Goal: Transaction & Acquisition: Purchase product/service

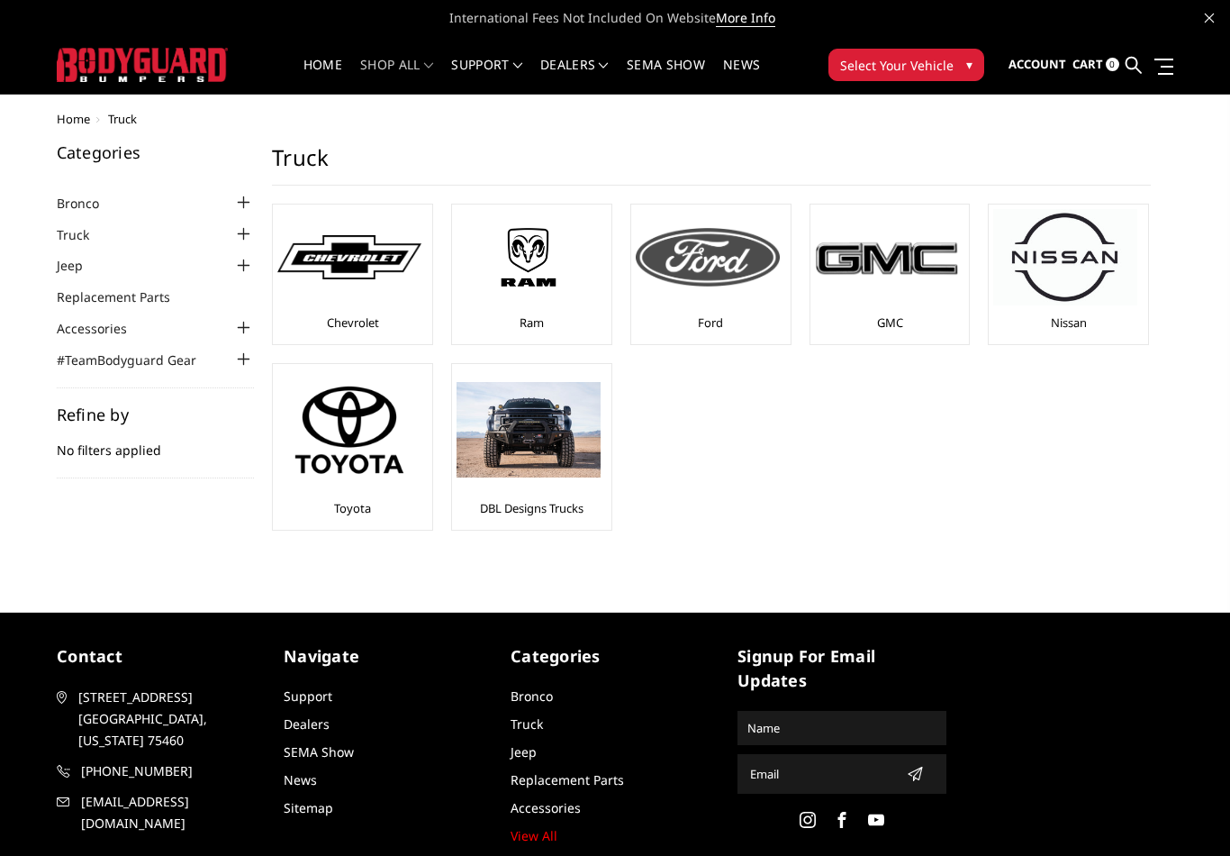
click at [726, 268] on img at bounding box center [708, 257] width 144 height 58
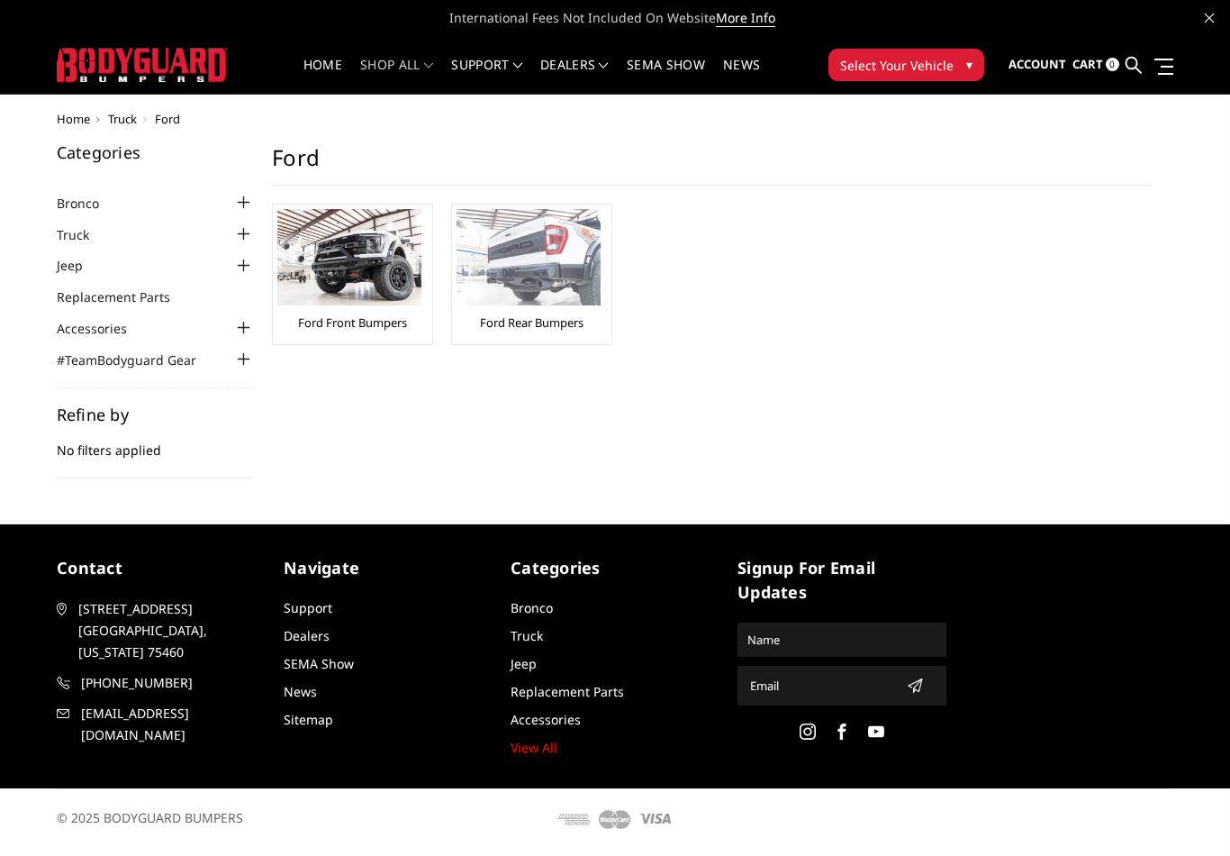
click at [544, 271] on img at bounding box center [529, 257] width 144 height 96
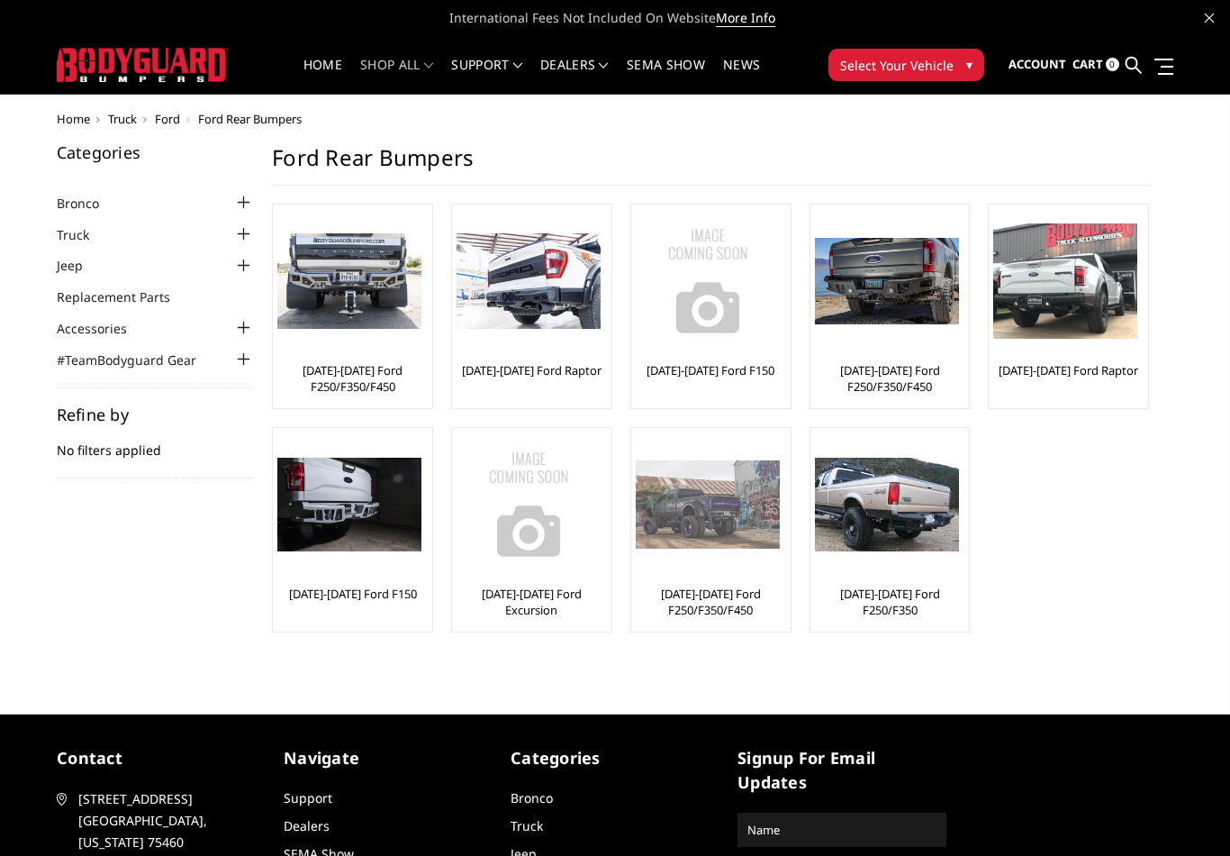
click at [743, 529] on img at bounding box center [708, 503] width 144 height 87
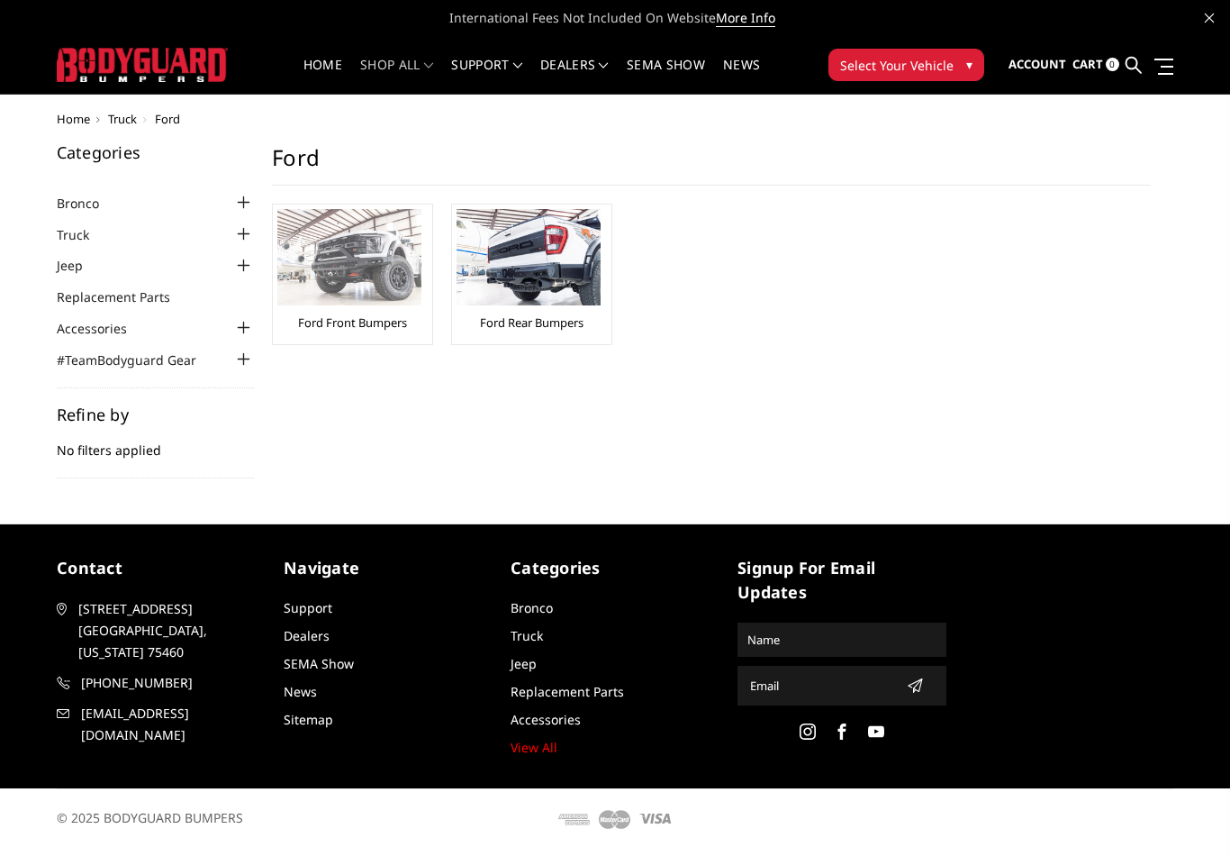
click at [421, 284] on img at bounding box center [349, 257] width 144 height 96
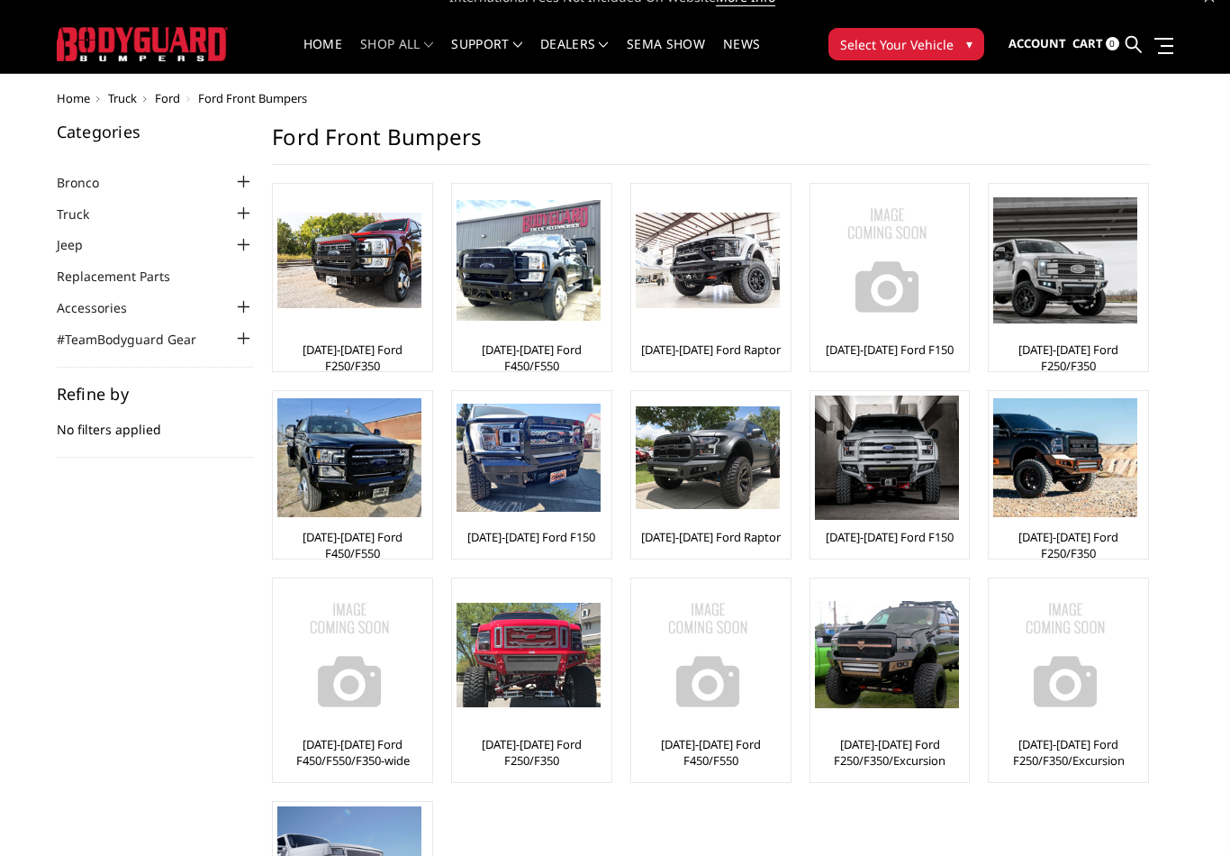
scroll to position [15, 0]
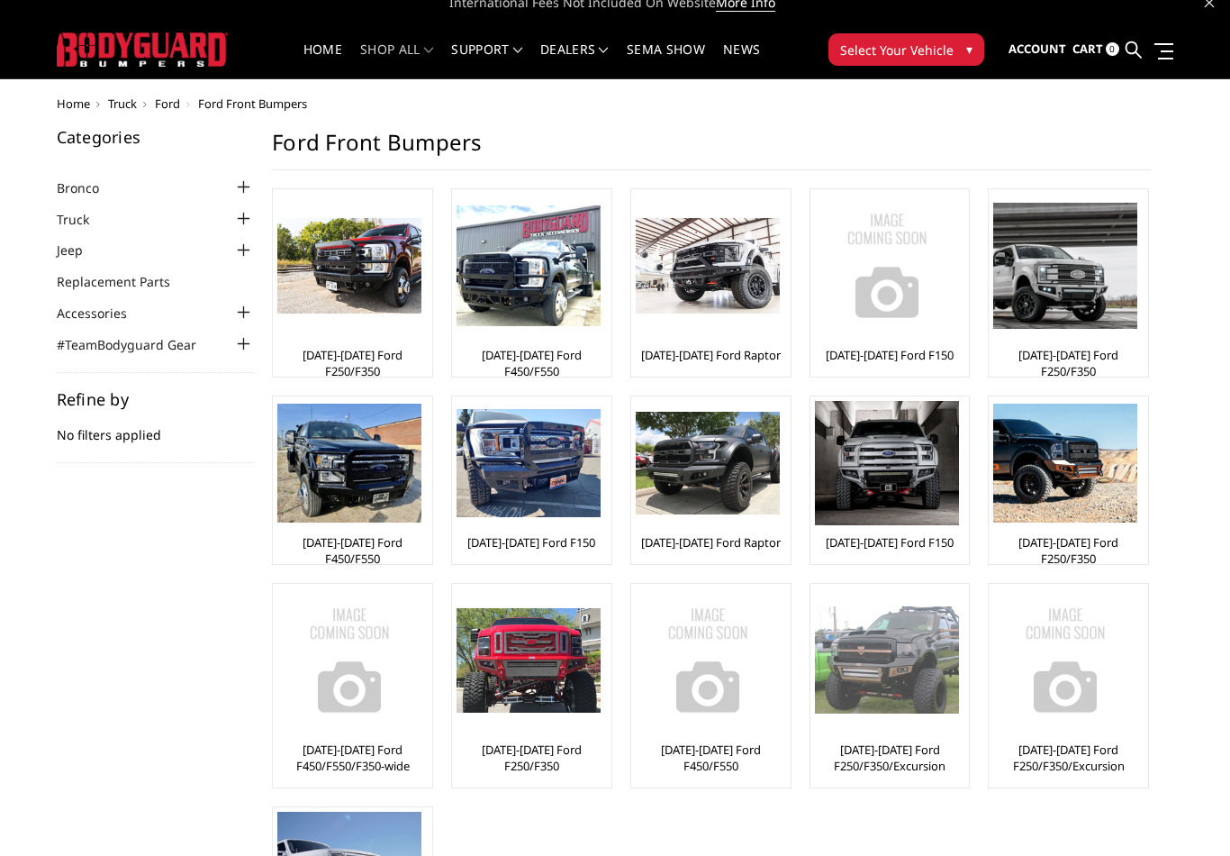
click at [906, 676] on img at bounding box center [887, 659] width 144 height 107
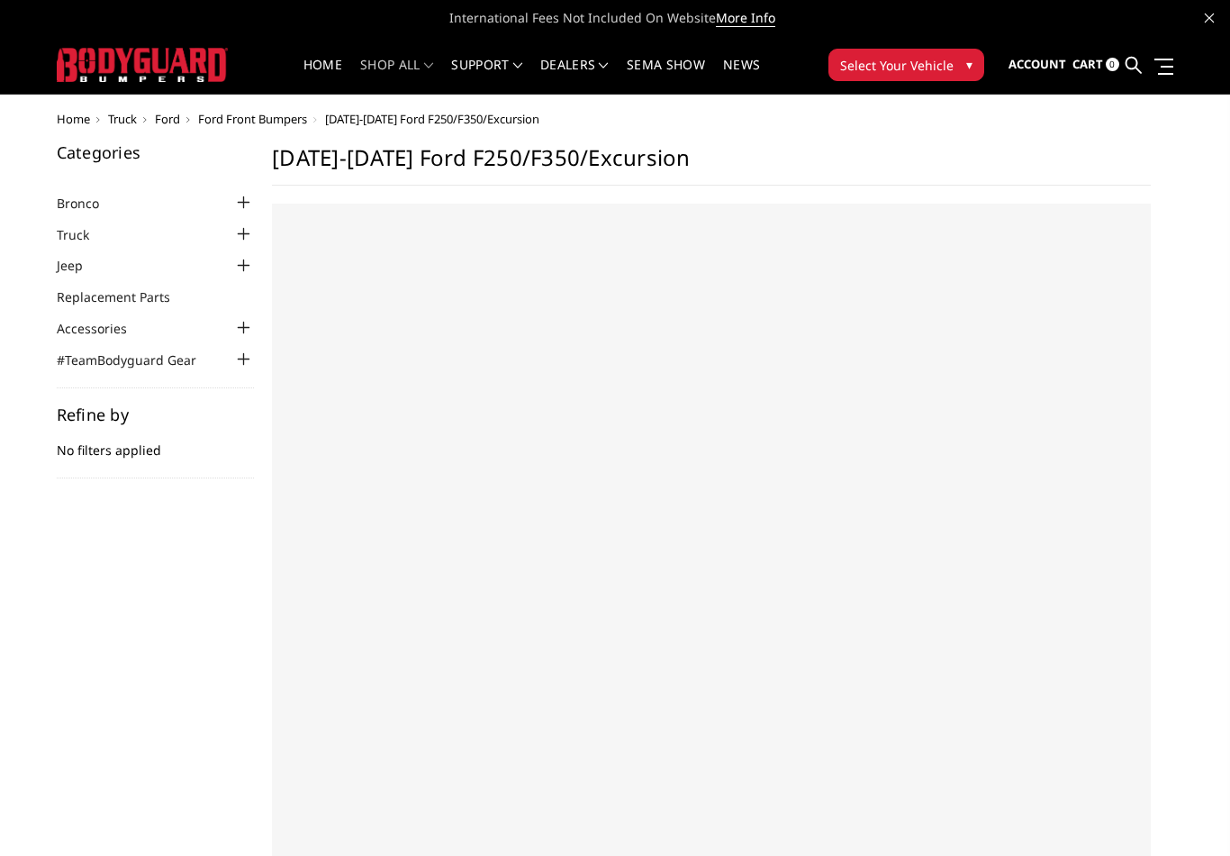
select select "US"
